Goal: Task Accomplishment & Management: Manage account settings

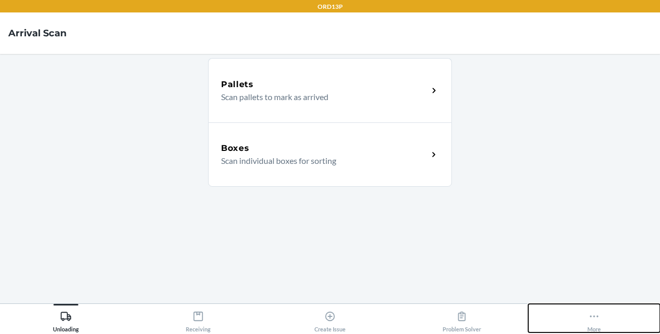
click at [590, 311] on icon at bounding box center [593, 316] width 11 height 11
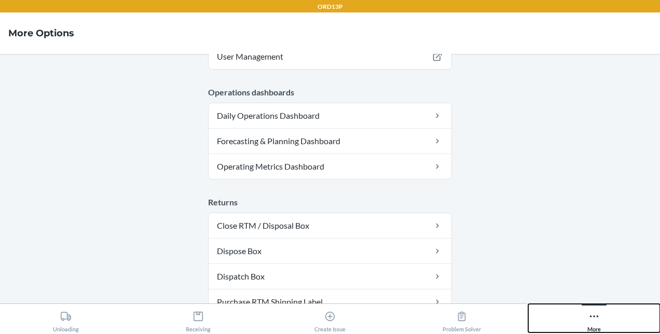
scroll to position [439, 0]
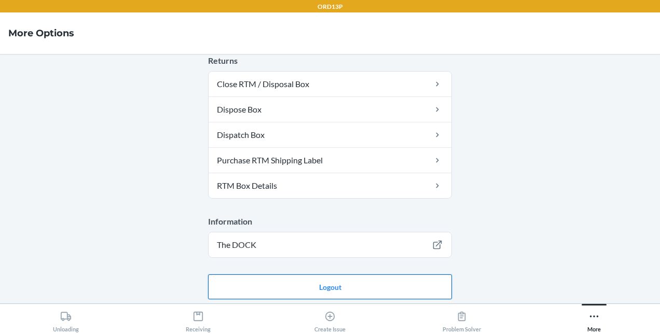
click at [343, 290] on button "Logout" at bounding box center [330, 286] width 244 height 25
